Goal: Transaction & Acquisition: Purchase product/service

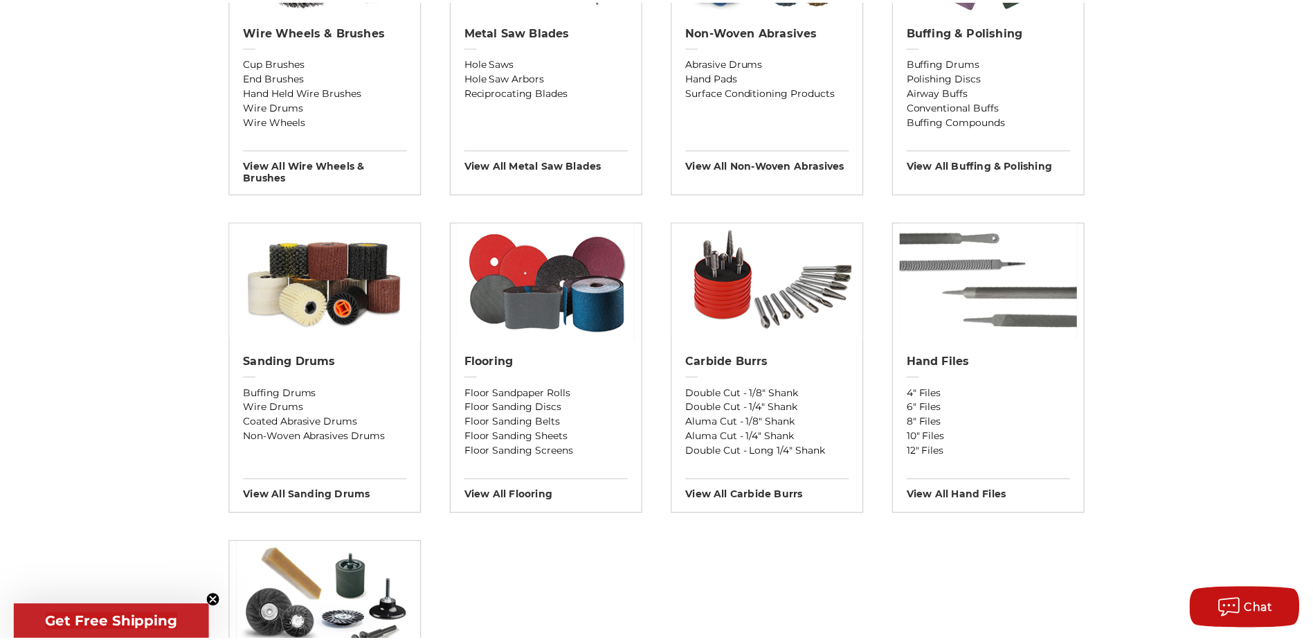
scroll to position [1038, 0]
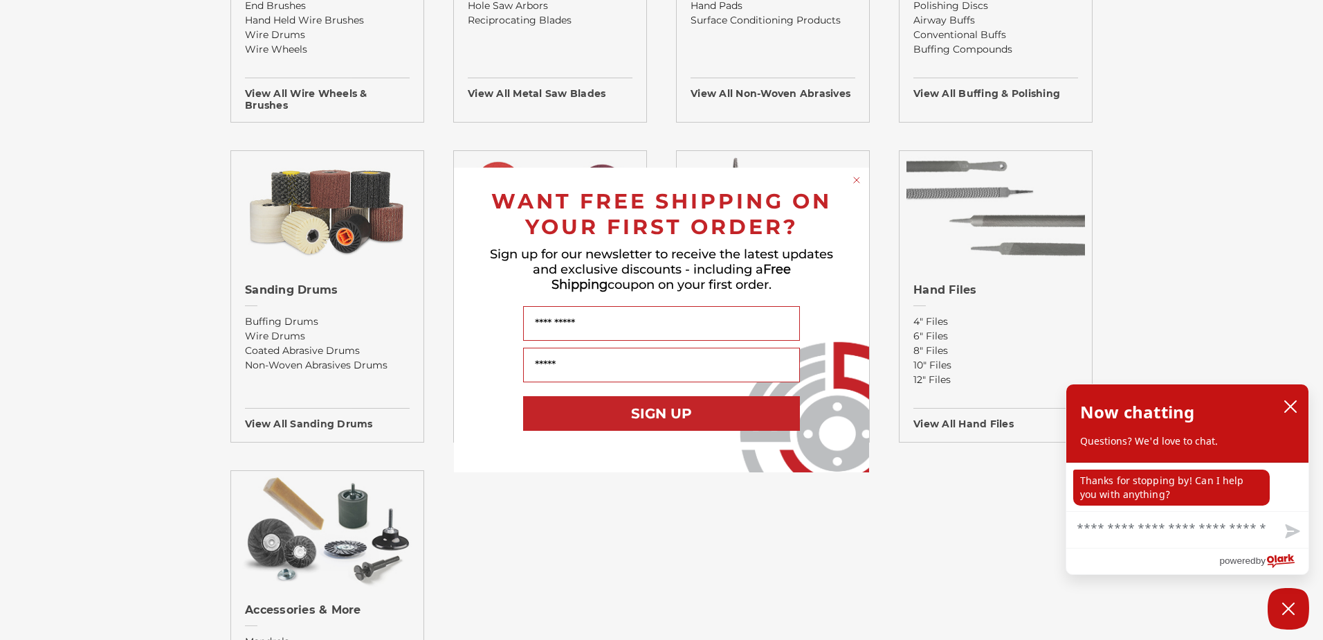
click at [856, 182] on circle "Close dialog" at bounding box center [857, 180] width 13 height 13
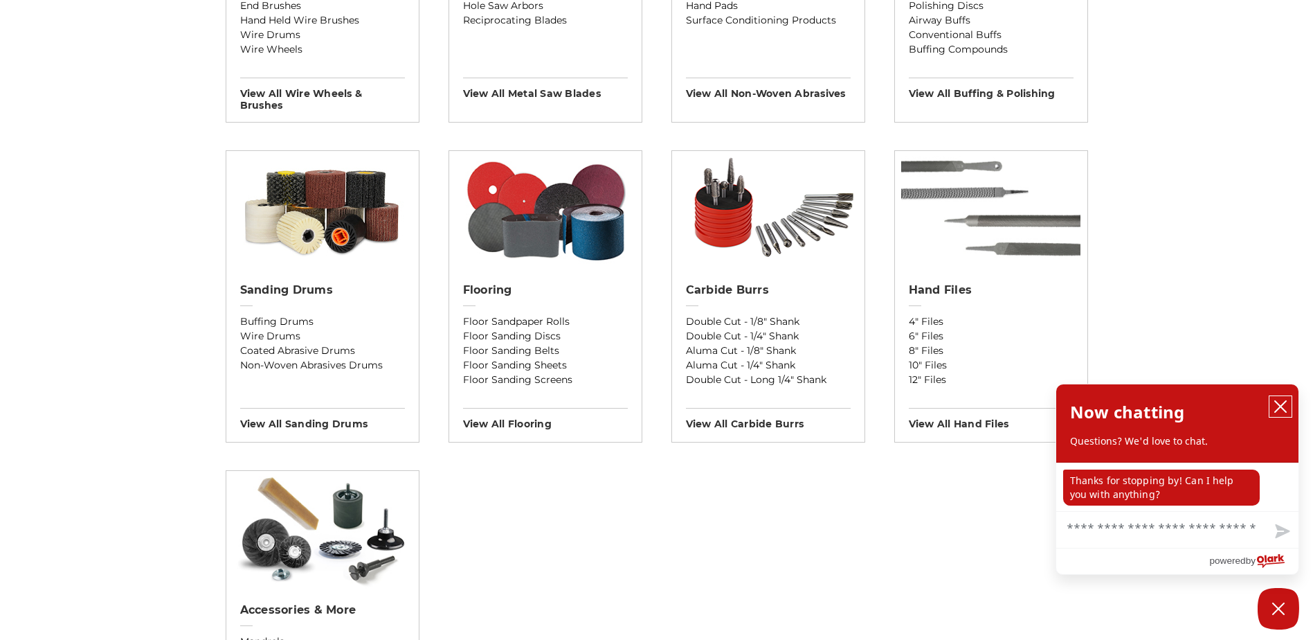
click at [1283, 413] on icon "close chatbox" at bounding box center [1281, 406] width 14 height 14
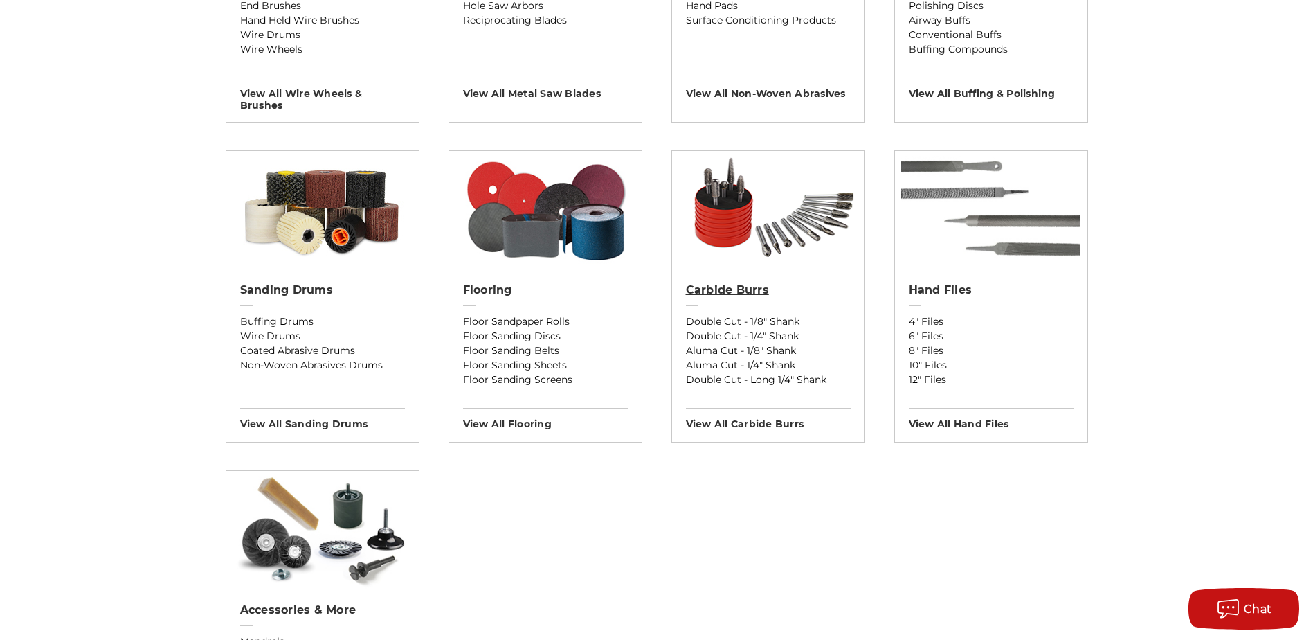
click at [798, 294] on h2 "Carbide Burrs" at bounding box center [768, 290] width 165 height 14
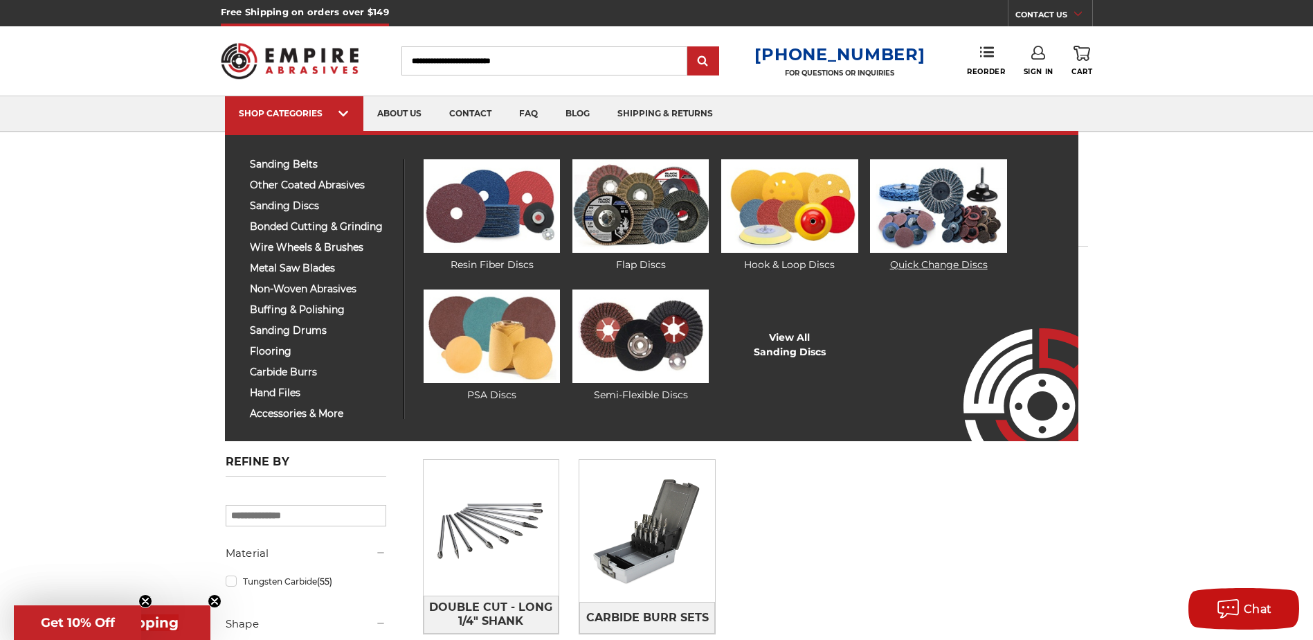
click at [955, 199] on img at bounding box center [938, 205] width 136 height 93
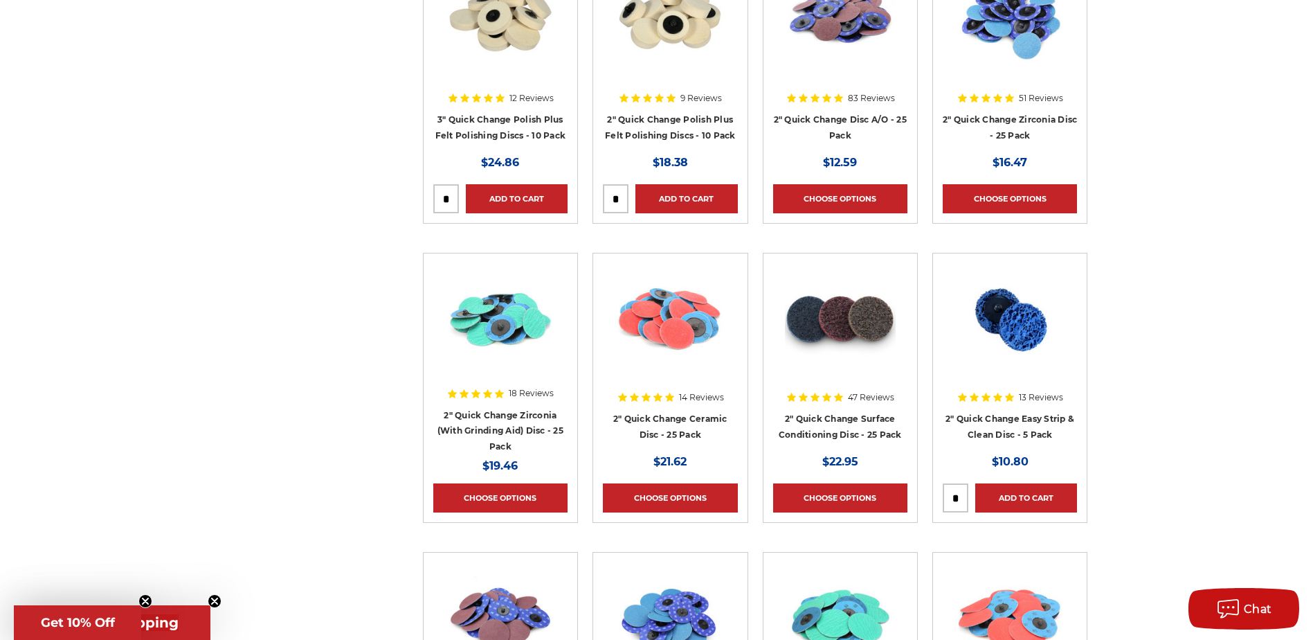
scroll to position [969, 0]
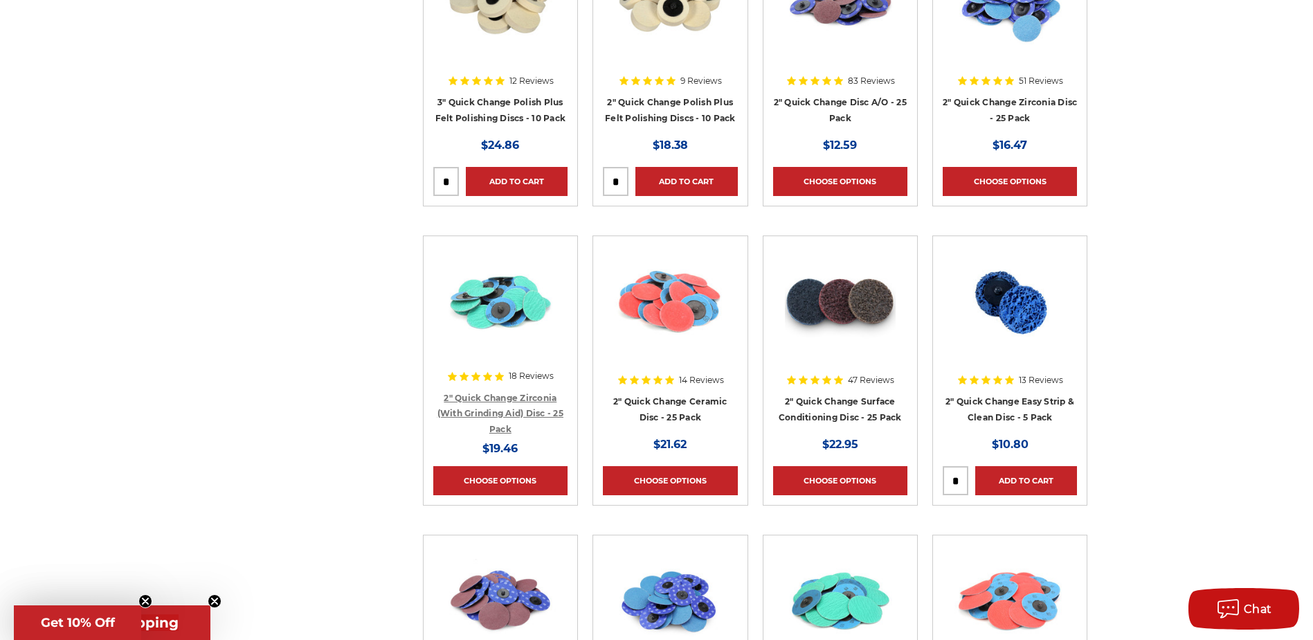
click at [530, 399] on link "2" Quick Change Zirconia (With Grinding Aid) Disc - 25 Pack" at bounding box center [500, 413] width 126 height 42
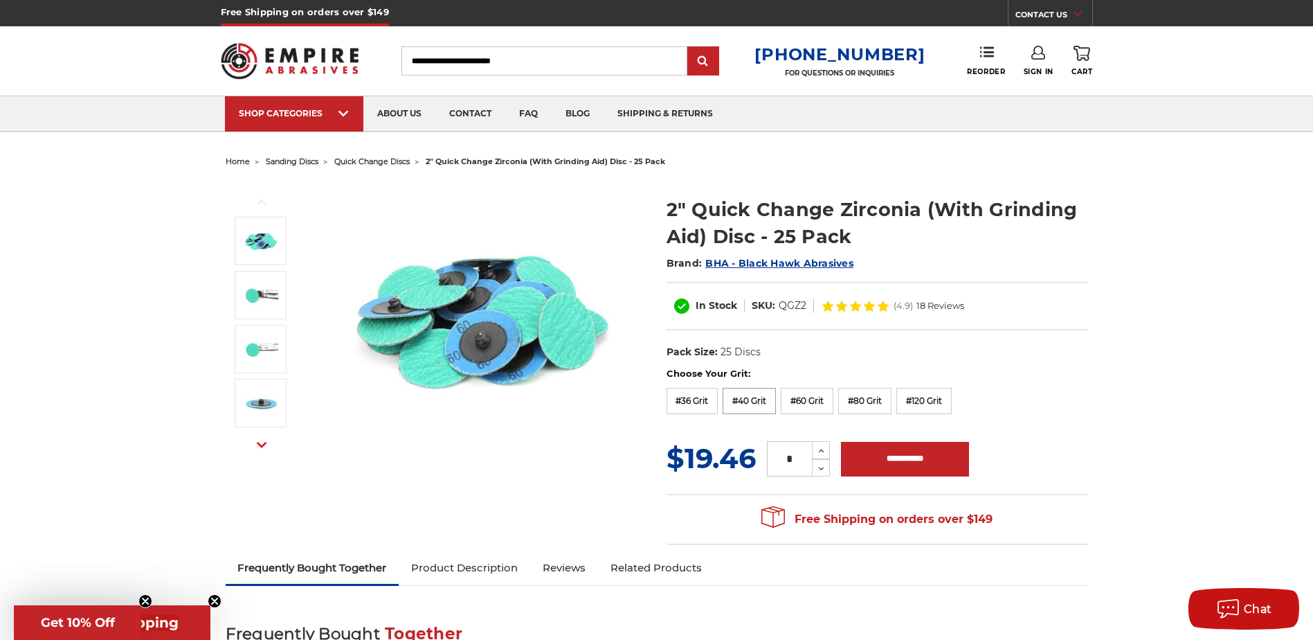
click at [748, 401] on label "#40 Grit" at bounding box center [749, 401] width 53 height 26
